Goal: Task Accomplishment & Management: Manage account settings

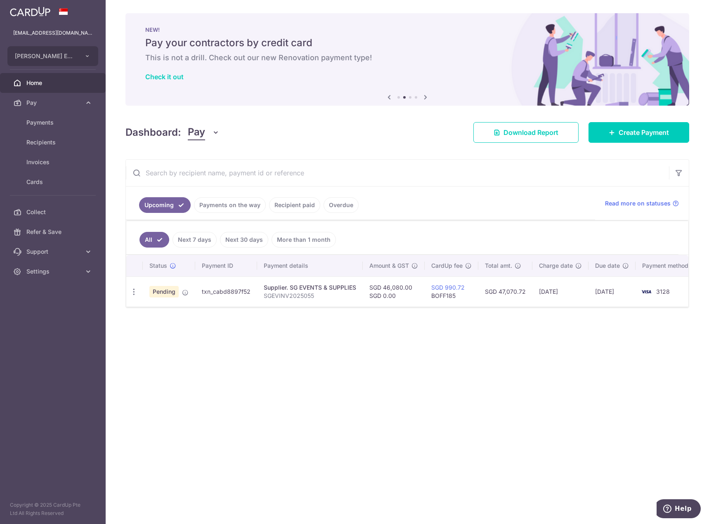
click at [302, 375] on div "× Pause Schedule Pause all future payments in this series Pause just this one p…" at bounding box center [408, 262] width 604 height 524
click at [34, 88] on link "Home" at bounding box center [53, 83] width 106 height 20
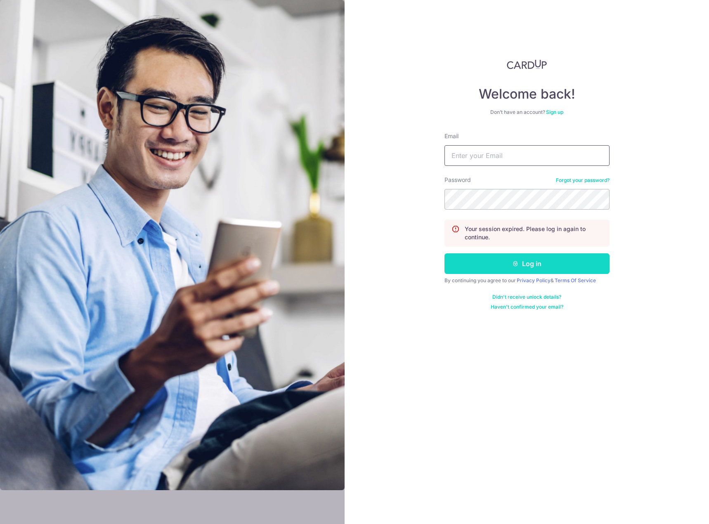
type input "[EMAIL_ADDRESS][DOMAIN_NAME]"
click at [558, 266] on button "Log in" at bounding box center [527, 263] width 165 height 21
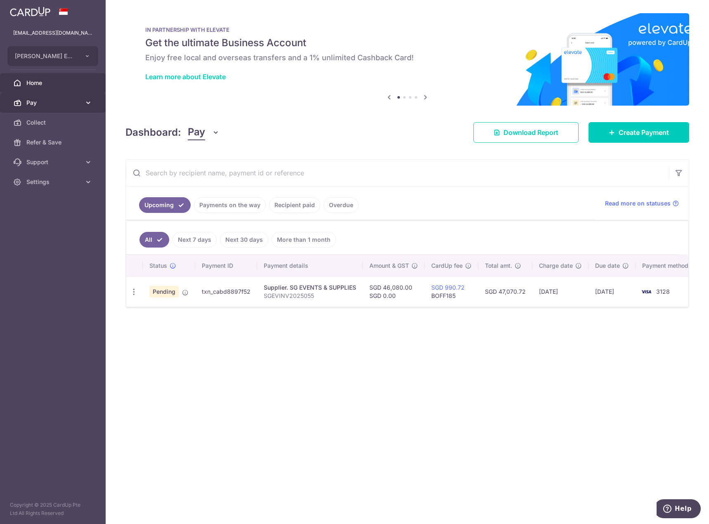
click at [40, 104] on span "Pay" at bounding box center [53, 103] width 54 height 8
